Goal: Transaction & Acquisition: Book appointment/travel/reservation

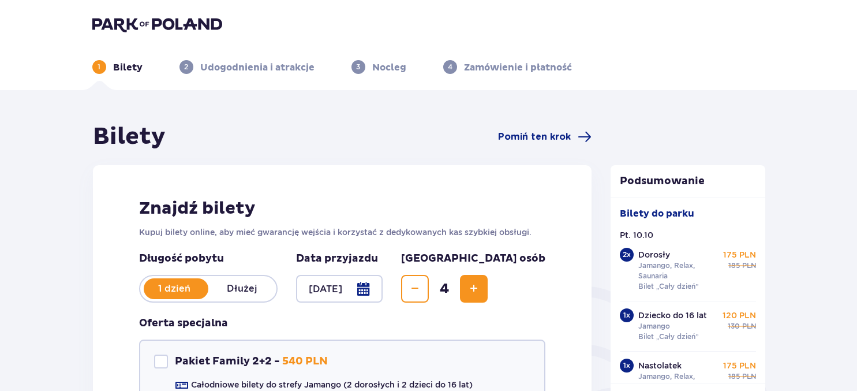
scroll to position [305, 0]
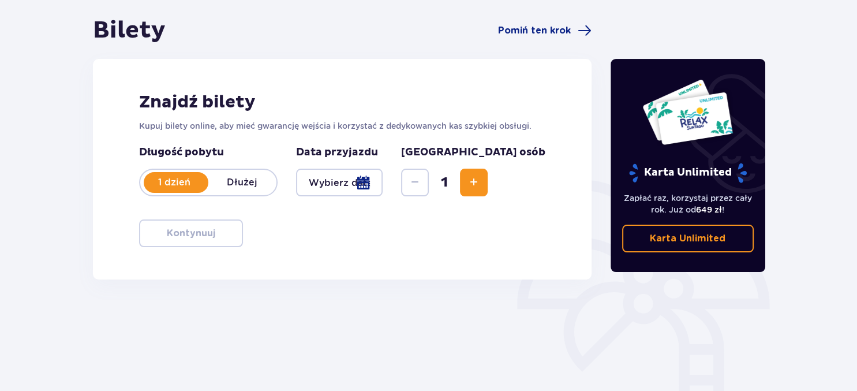
scroll to position [122, 0]
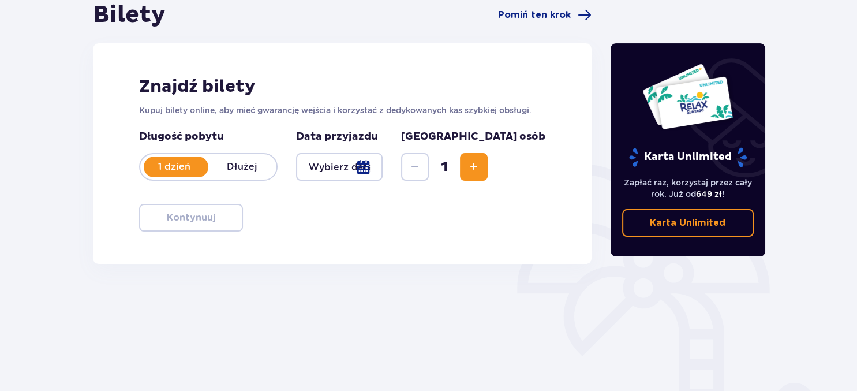
click at [383, 166] on div at bounding box center [339, 167] width 87 height 28
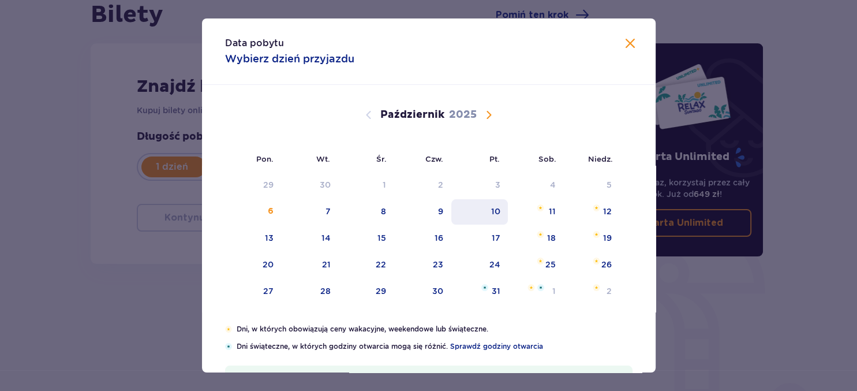
click at [502, 212] on div "10" at bounding box center [480, 211] width 57 height 25
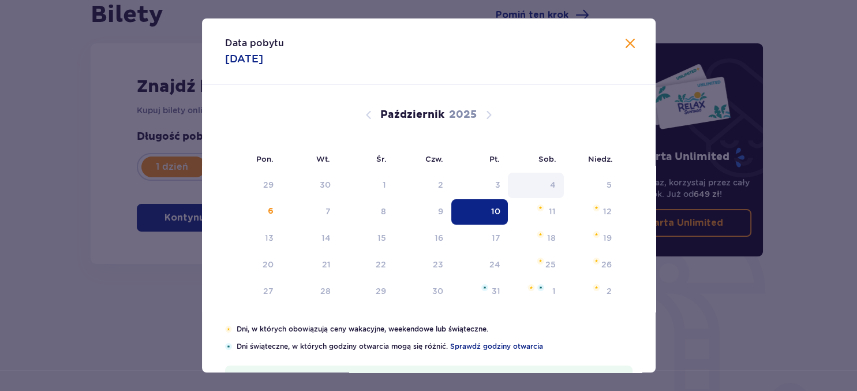
type input "[DATE]"
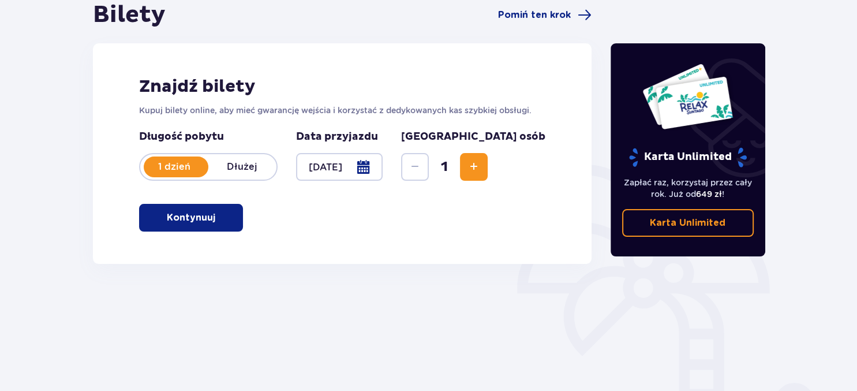
click at [481, 164] on span "Zwiększ" at bounding box center [474, 167] width 14 height 14
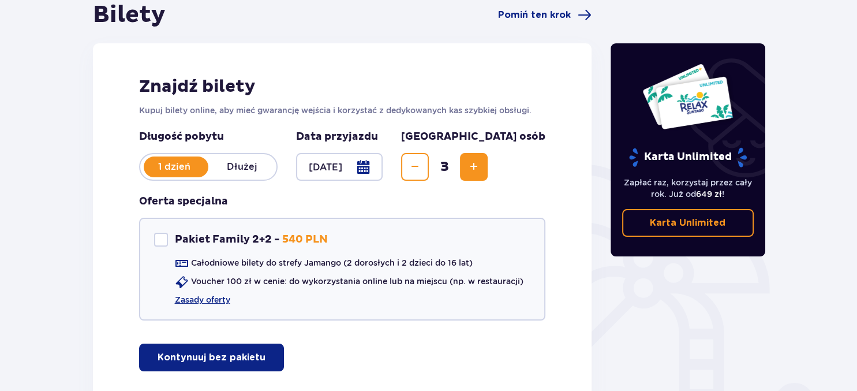
click at [481, 163] on span "Zwiększ" at bounding box center [474, 167] width 14 height 14
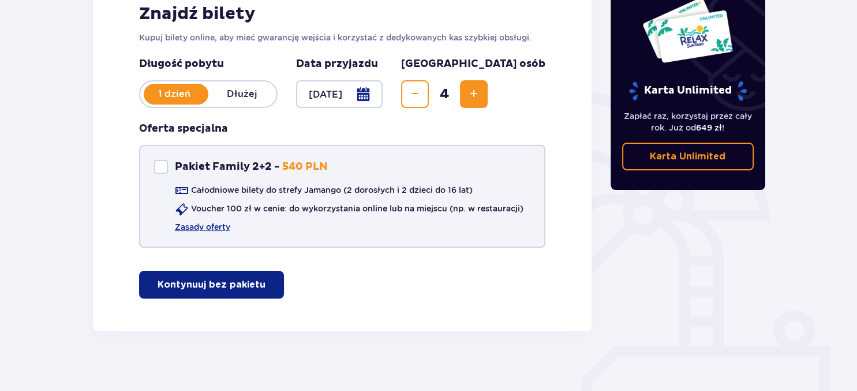
scroll to position [203, 0]
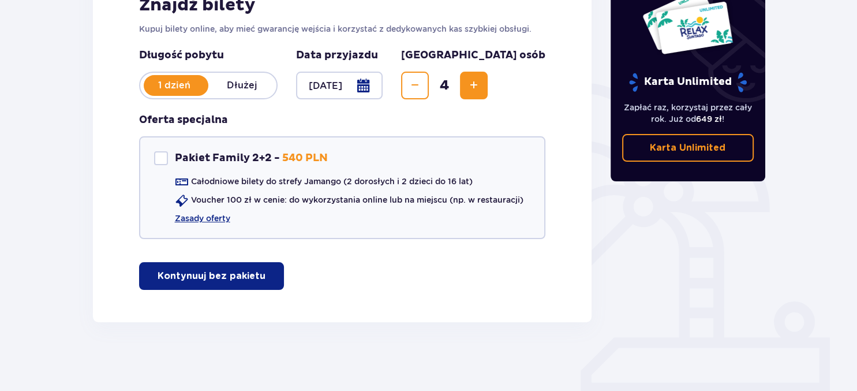
click at [251, 270] on p "Kontynuuj bez pakietu" at bounding box center [212, 276] width 108 height 13
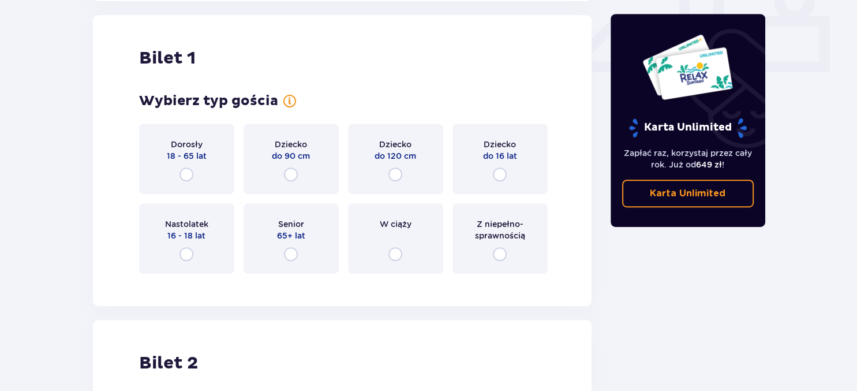
scroll to position [525, 0]
click at [188, 170] on input "radio" at bounding box center [187, 174] width 14 height 14
radio input "true"
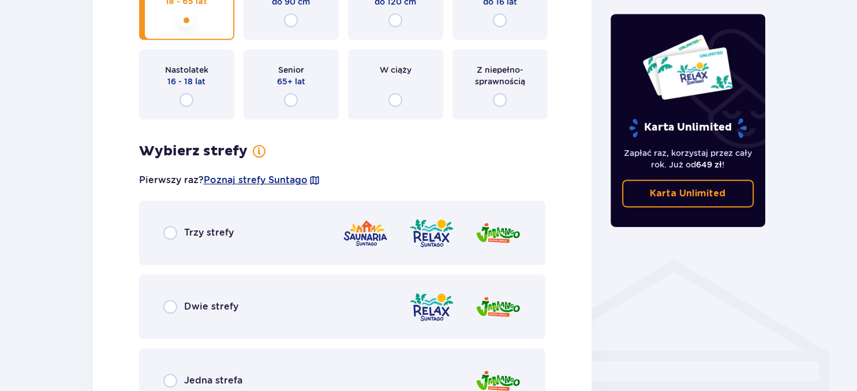
scroll to position [624, 0]
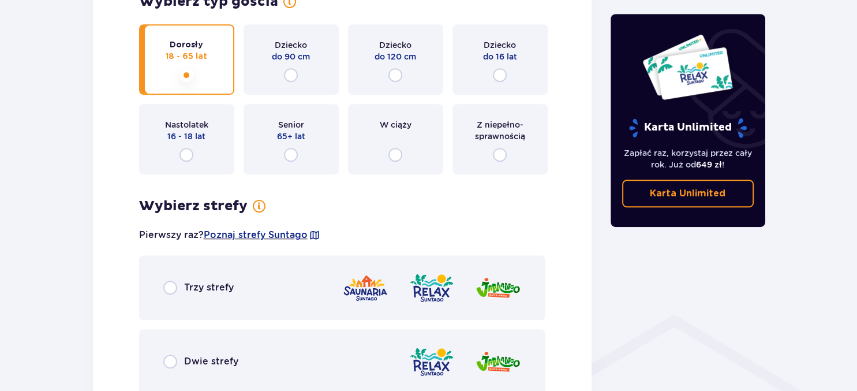
click at [174, 285] on input "radio" at bounding box center [170, 288] width 14 height 14
radio input "true"
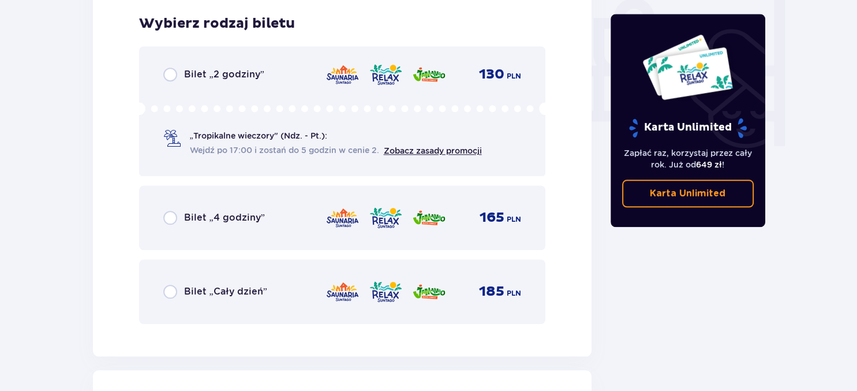
scroll to position [1100, 0]
click at [172, 290] on input "radio" at bounding box center [170, 291] width 14 height 14
radio input "true"
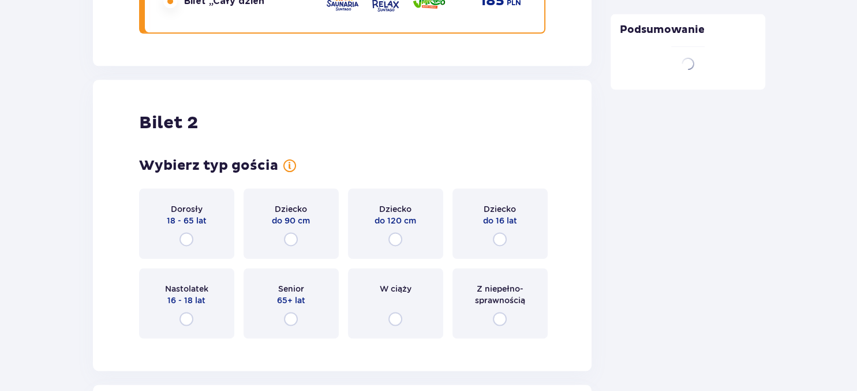
scroll to position [1454, 0]
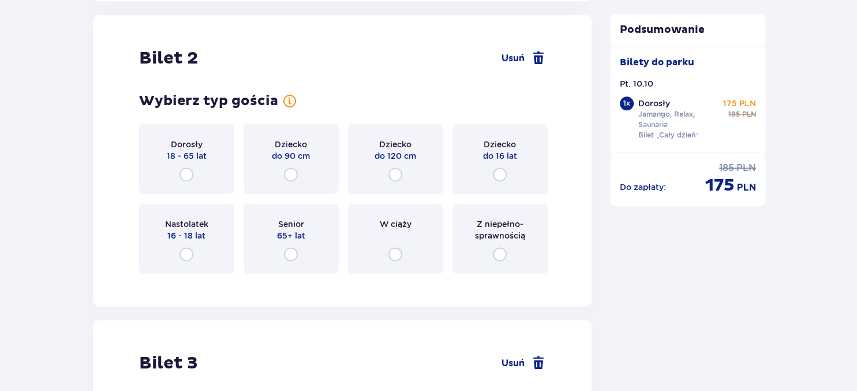
click at [185, 176] on input "radio" at bounding box center [187, 174] width 14 height 14
radio input "true"
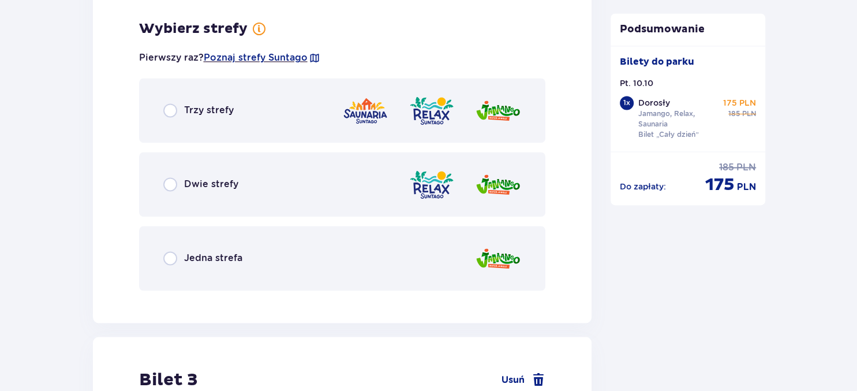
scroll to position [1736, 0]
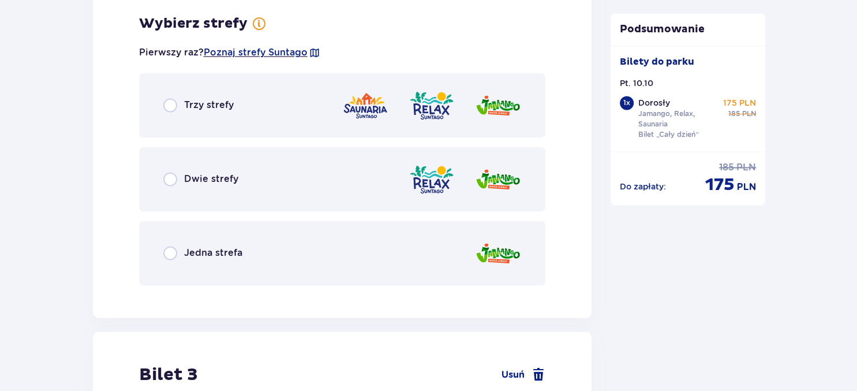
click at [172, 99] on input "radio" at bounding box center [170, 105] width 14 height 14
radio input "true"
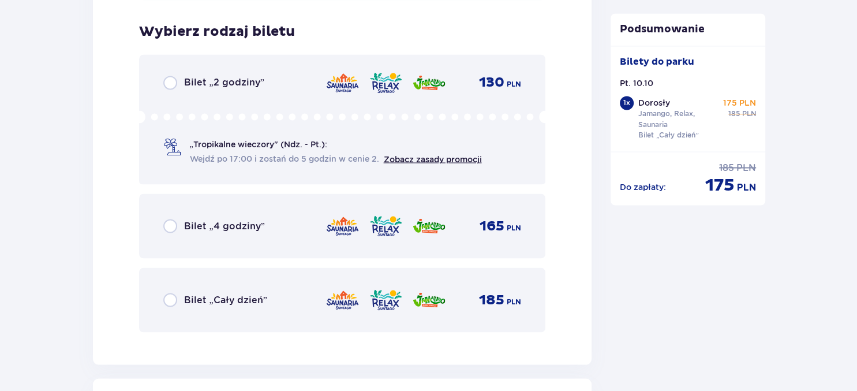
scroll to position [2029, 0]
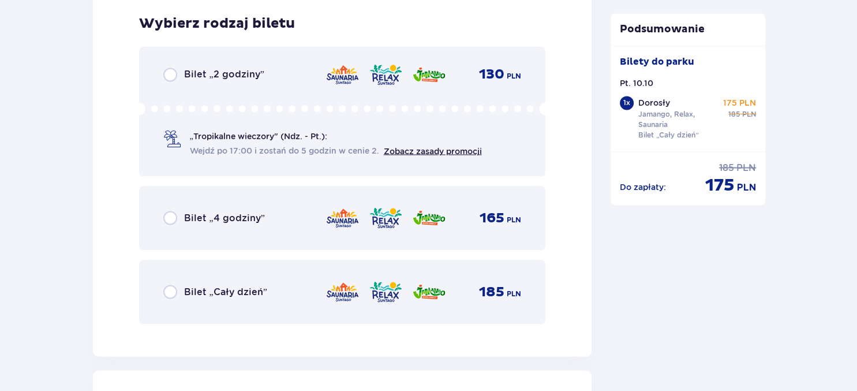
click at [172, 289] on input "radio" at bounding box center [170, 292] width 14 height 14
radio input "true"
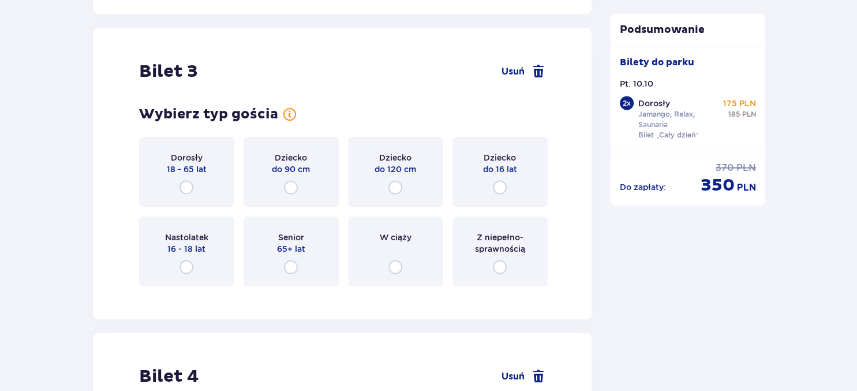
scroll to position [2384, 0]
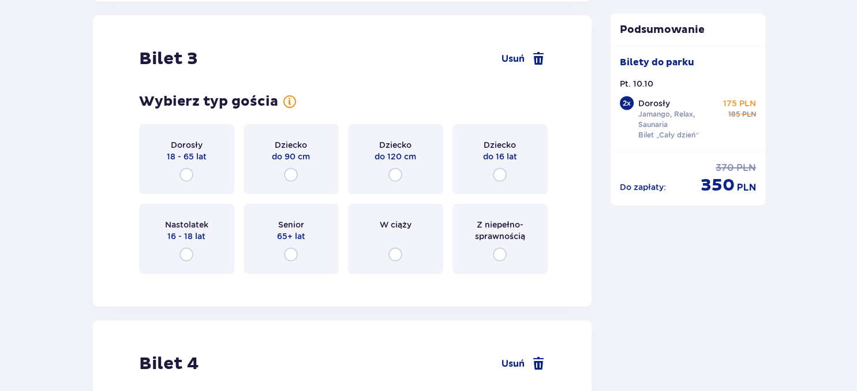
click at [186, 253] on input "radio" at bounding box center [187, 255] width 14 height 14
radio input "true"
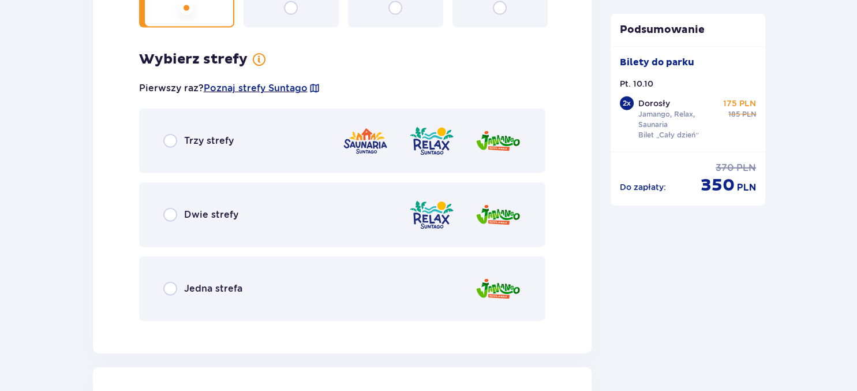
scroll to position [2666, 0]
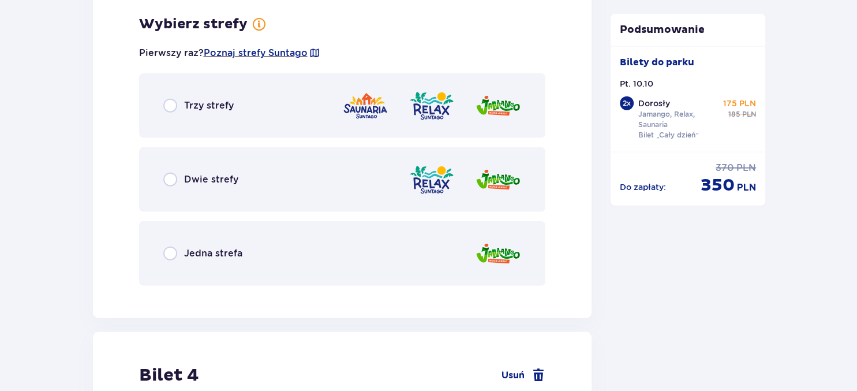
click at [170, 106] on input "radio" at bounding box center [170, 106] width 14 height 14
radio input "true"
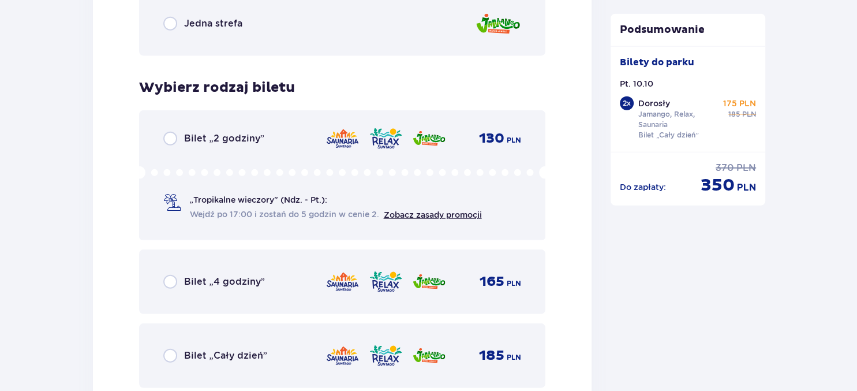
scroll to position [2959, 0]
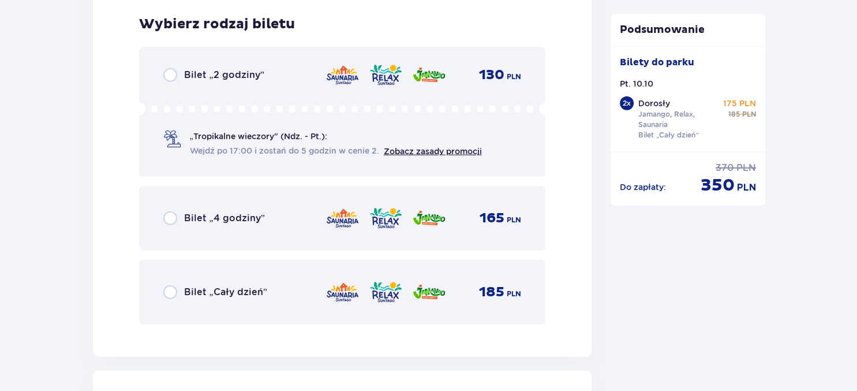
click at [170, 290] on input "radio" at bounding box center [170, 292] width 14 height 14
radio input "true"
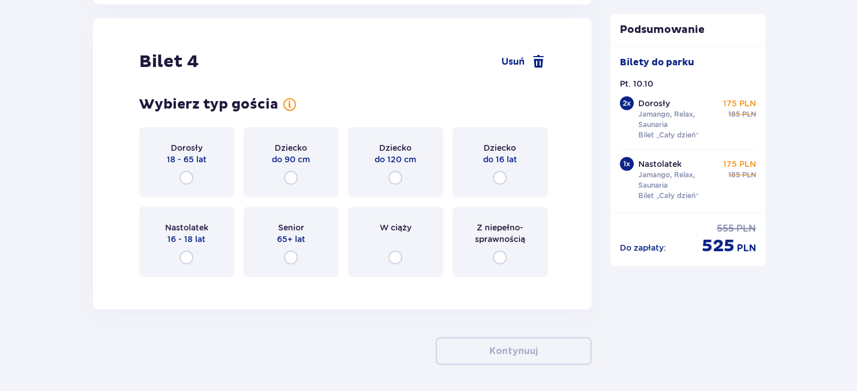
scroll to position [3314, 0]
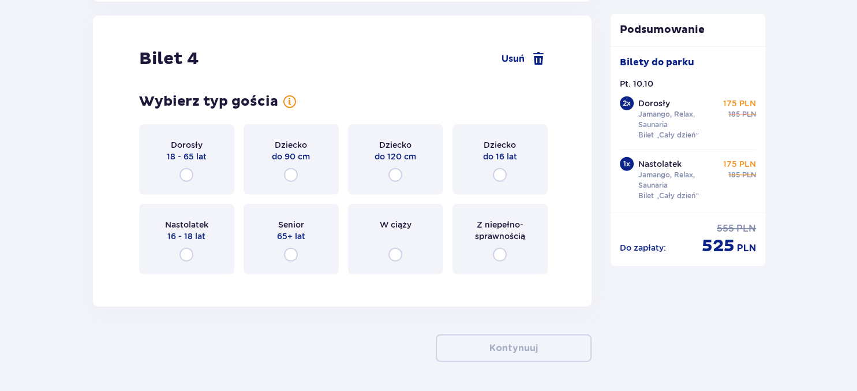
click at [498, 175] on input "radio" at bounding box center [500, 175] width 14 height 14
radio input "true"
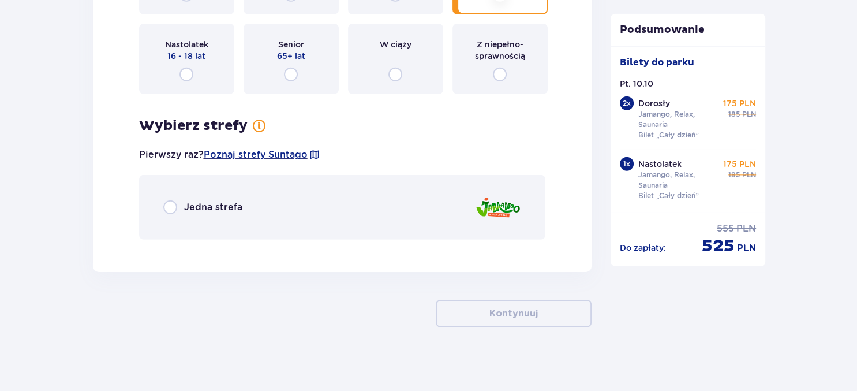
scroll to position [3498, 0]
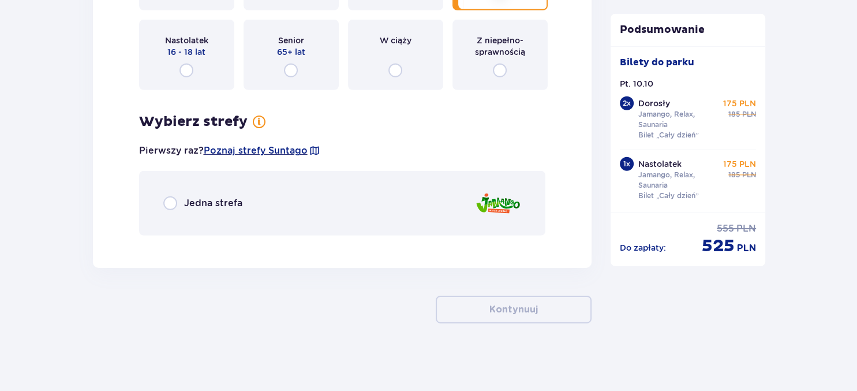
click at [168, 200] on input "radio" at bounding box center [170, 203] width 14 height 14
radio input "true"
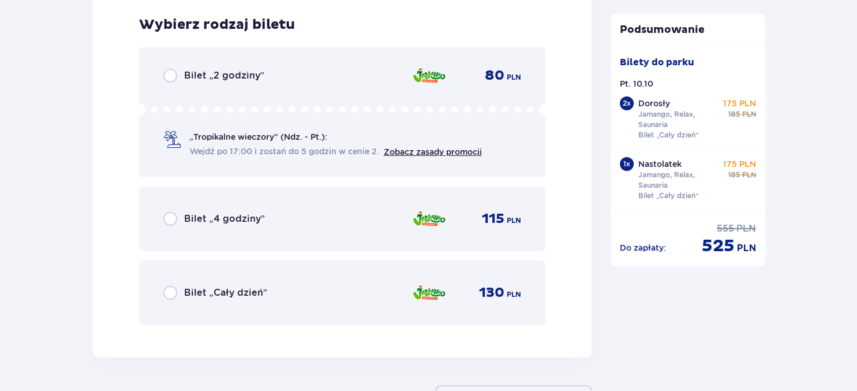
scroll to position [3741, 0]
click at [172, 288] on input "radio" at bounding box center [170, 292] width 14 height 14
radio input "true"
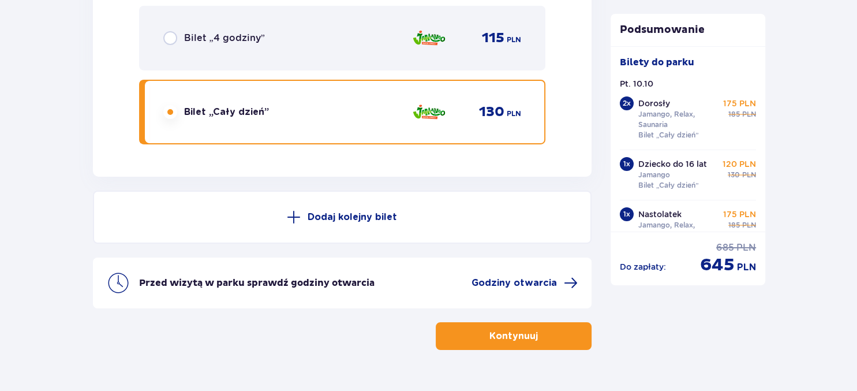
scroll to position [3947, 0]
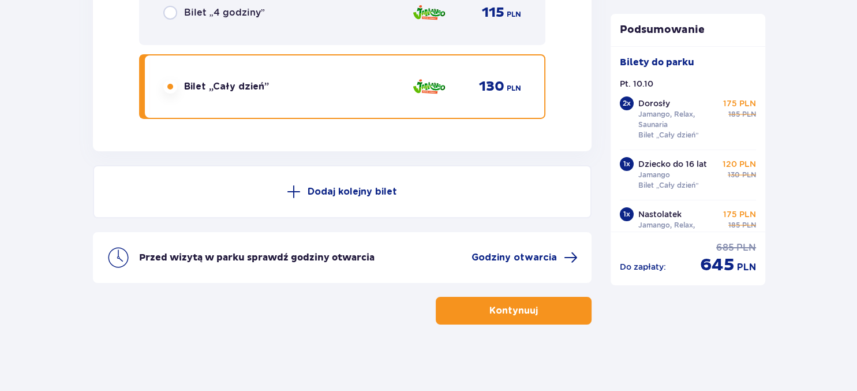
click at [436, 83] on img at bounding box center [429, 86] width 34 height 24
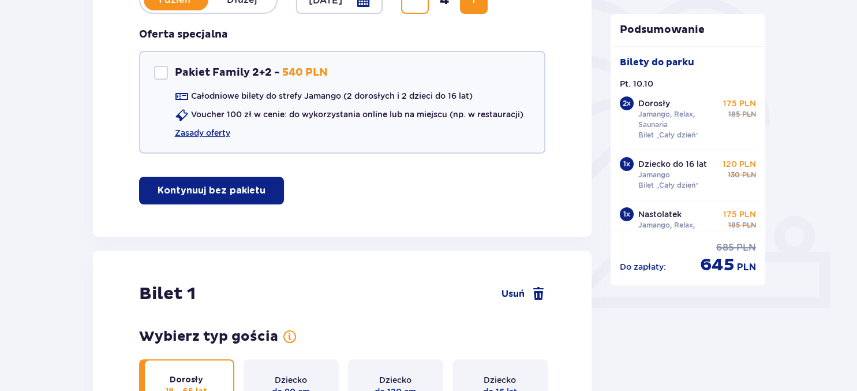
scroll to position [0, 0]
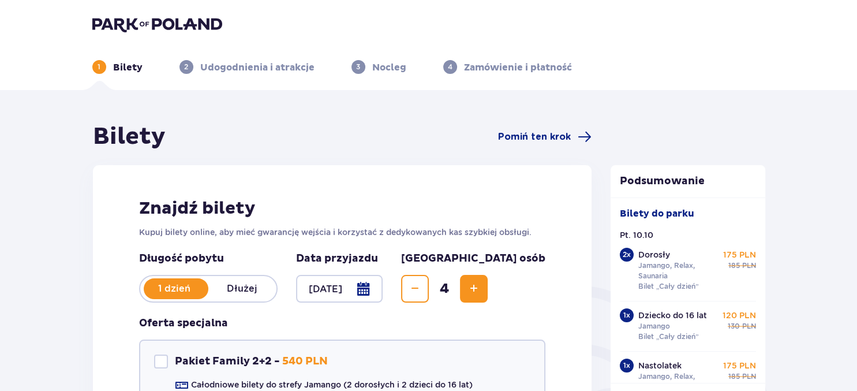
drag, startPoint x: 145, startPoint y: 23, endPoint x: 151, endPoint y: 24, distance: 5.9
click at [148, 24] on img at bounding box center [157, 24] width 130 height 16
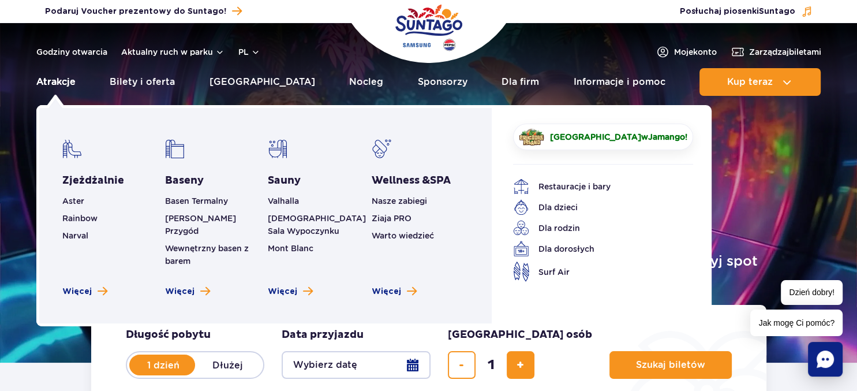
click at [65, 81] on link "Atrakcje" at bounding box center [55, 82] width 39 height 28
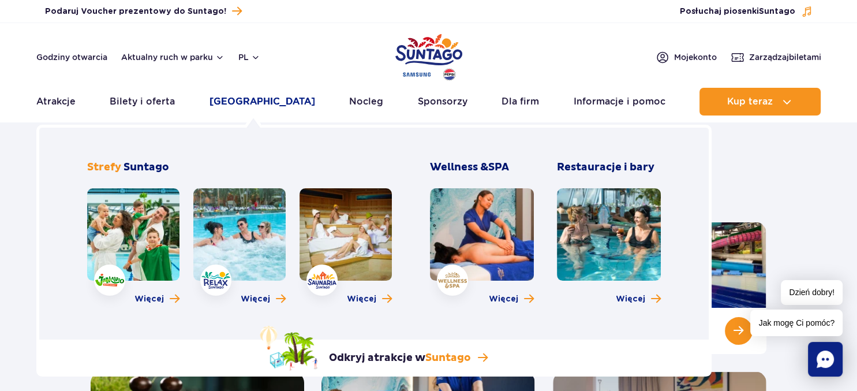
click at [258, 103] on link "Poznaj park" at bounding box center [263, 102] width 106 height 28
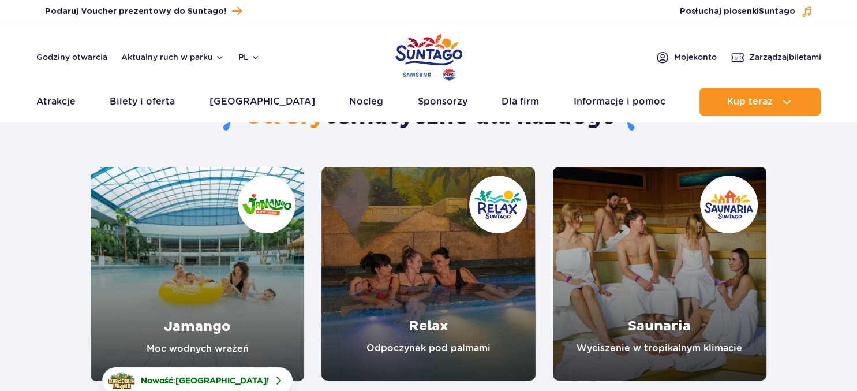
scroll to position [122, 0]
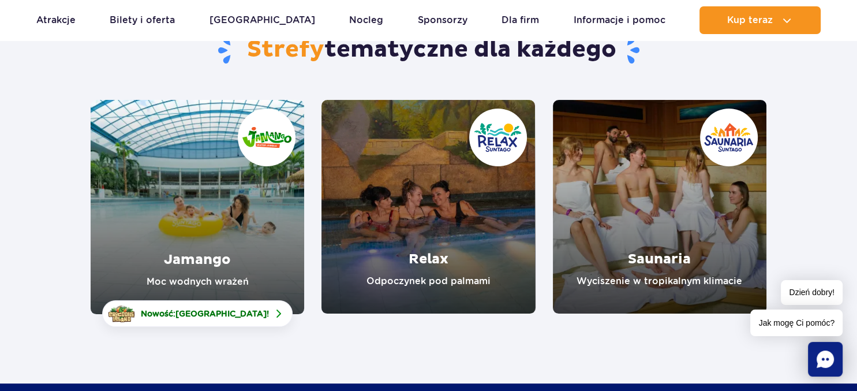
click at [186, 261] on link "Jamango" at bounding box center [198, 207] width 214 height 214
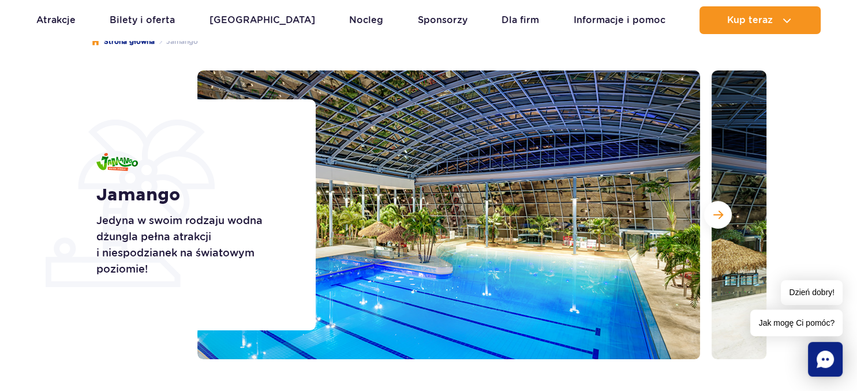
scroll to position [122, 0]
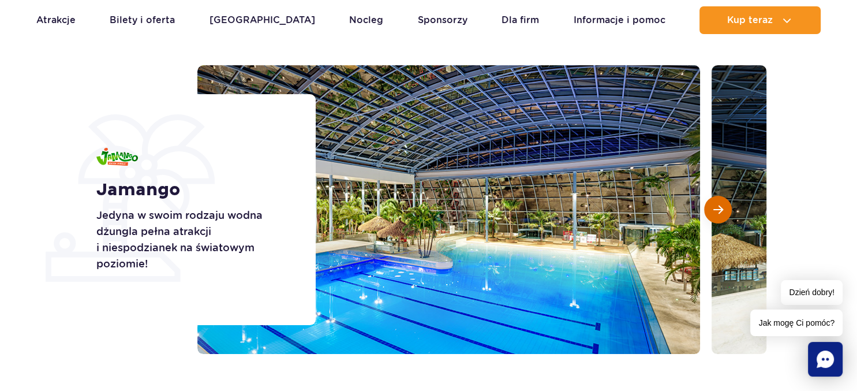
click at [718, 211] on span "Następny slajd" at bounding box center [719, 209] width 10 height 10
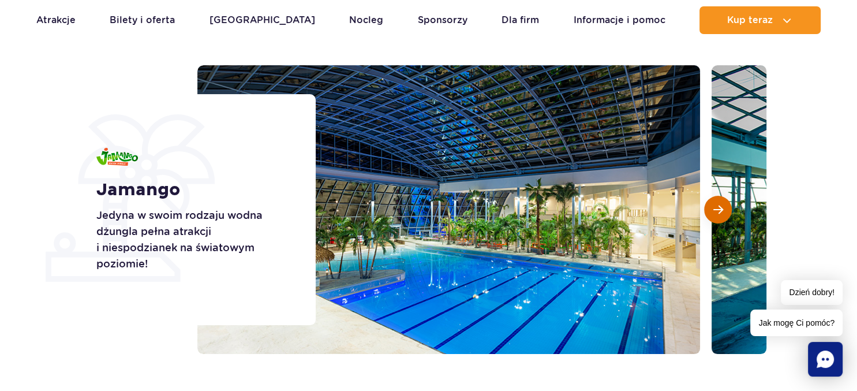
click at [721, 210] on span "Następny slajd" at bounding box center [719, 209] width 10 height 10
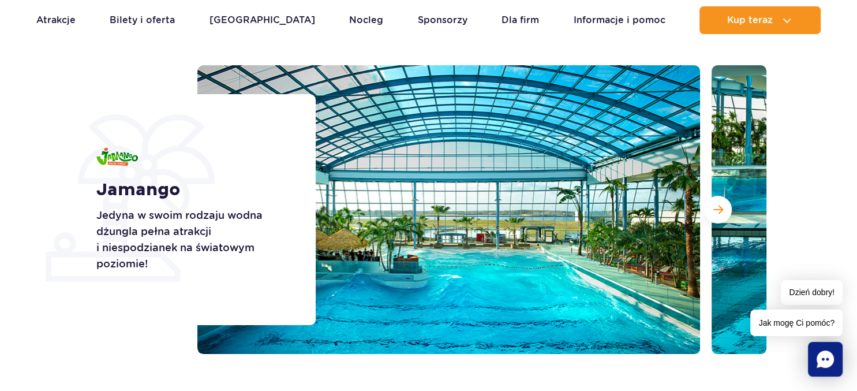
scroll to position [182, 0]
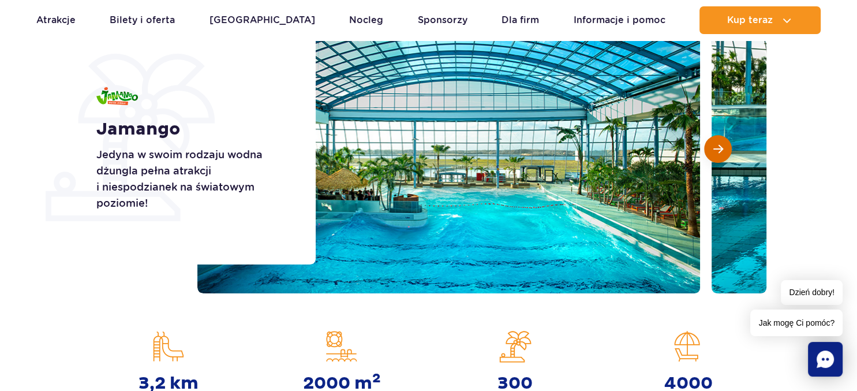
click at [712, 149] on button "Następny slajd" at bounding box center [718, 149] width 28 height 28
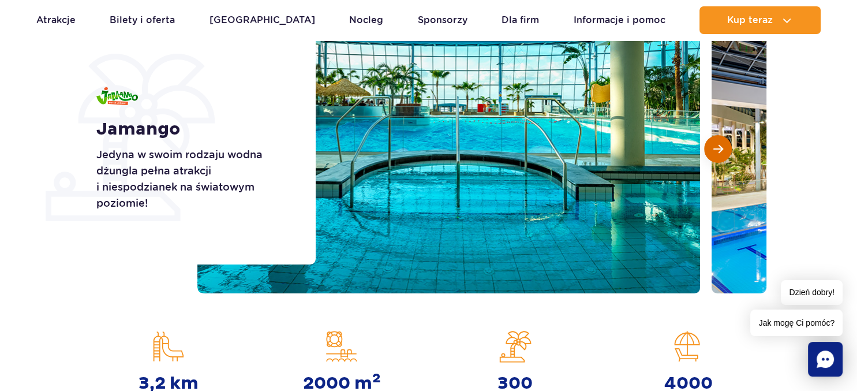
click at [718, 151] on span "Następny slajd" at bounding box center [719, 149] width 10 height 10
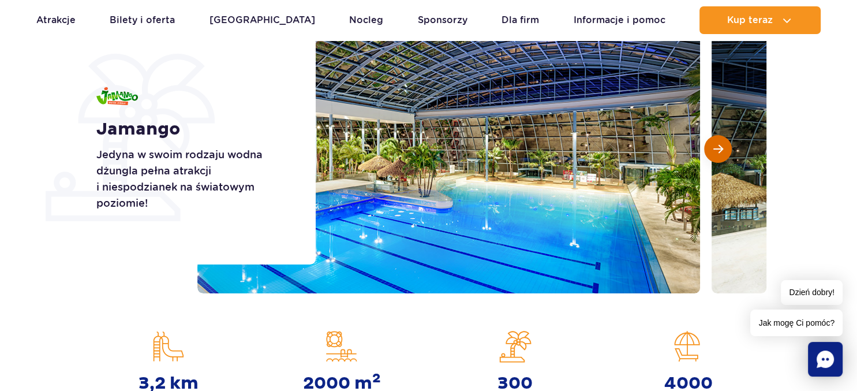
click at [717, 151] on span "Następny slajd" at bounding box center [719, 149] width 10 height 10
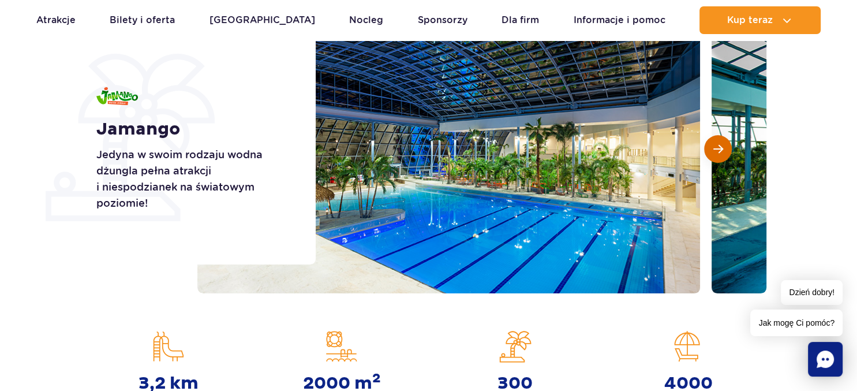
click at [717, 151] on span "Następny slajd" at bounding box center [719, 149] width 10 height 10
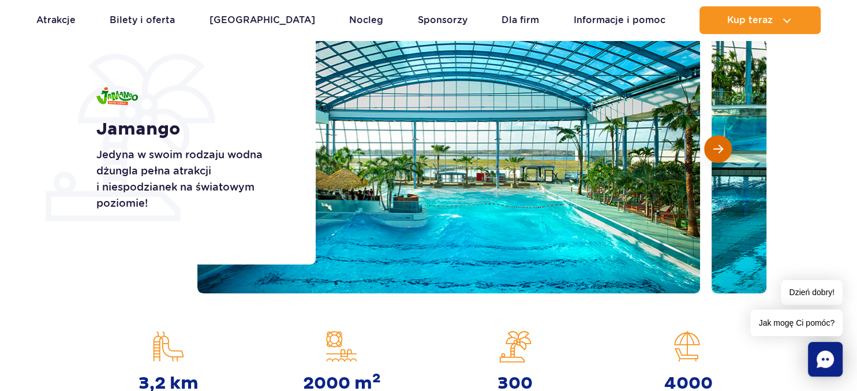
click at [717, 151] on span "Następny slajd" at bounding box center [719, 149] width 10 height 10
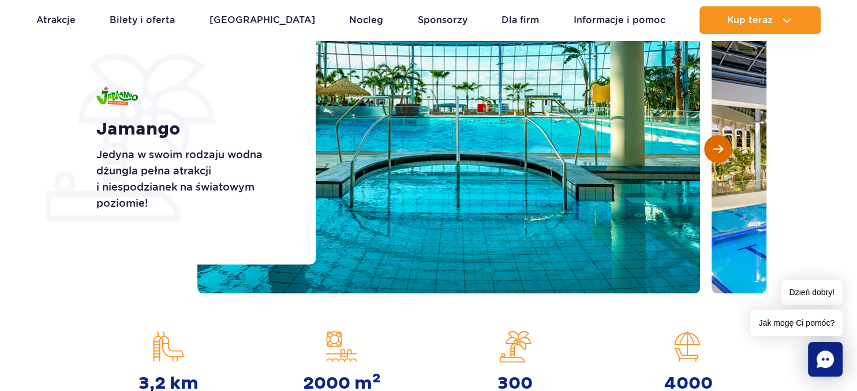
click at [717, 151] on span "Następny slajd" at bounding box center [719, 149] width 10 height 10
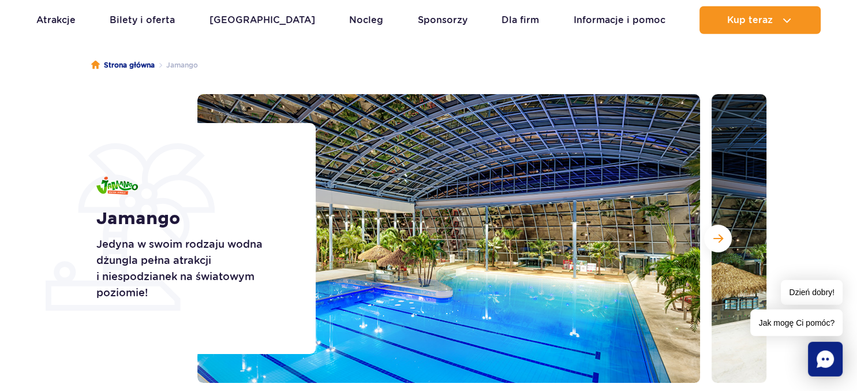
scroll to position [0, 0]
